Goal: Information Seeking & Learning: Learn about a topic

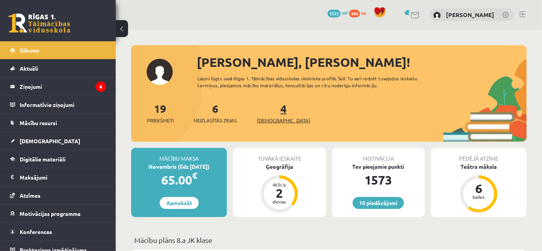
click at [262, 120] on span "[DEMOGRAPHIC_DATA]" at bounding box center [283, 121] width 53 height 8
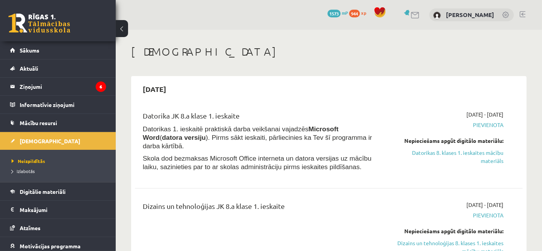
drag, startPoint x: 237, startPoint y: 61, endPoint x: 242, endPoint y: 69, distance: 8.8
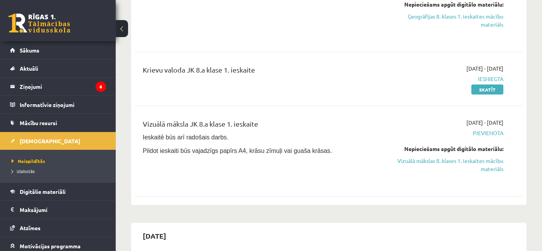
scroll to position [309, 0]
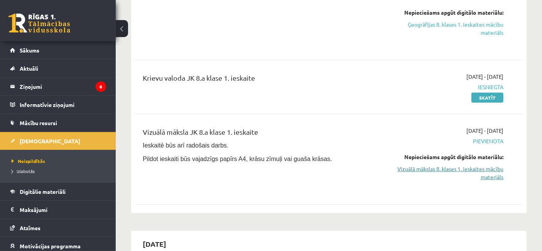
click at [480, 169] on link "Vizuālā mākslas 8. klases 1. ieskaites mācību materiāls" at bounding box center [447, 173] width 113 height 16
